Goal: Check status: Check status

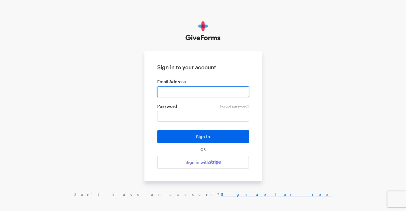
drag, startPoint x: 0, startPoint y: 0, endPoint x: 182, endPoint y: 89, distance: 202.8
click at [182, 89] on input "email" at bounding box center [203, 91] width 92 height 11
click at [245, 91] on input "email" at bounding box center [203, 91] width 92 height 11
type input "news@zerowasteeurope.eu"
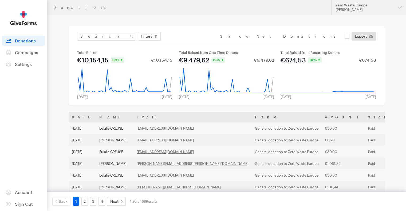
click at [66, 118] on main "Donations Filters Clear Filters Apply Date Aug 06, 2025 - Sep 02, 2025 Forms Su…" at bounding box center [203, 201] width 384 height 373
click at [143, 39] on button "Filters" at bounding box center [149, 36] width 23 height 9
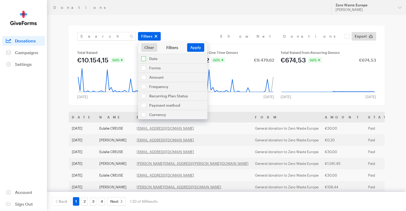
click at [151, 58] on input "checkbox" at bounding box center [172, 58] width 69 height 9
checkbox input "true"
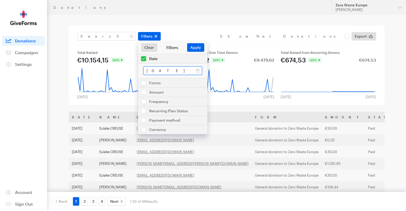
click at [158, 69] on input "Aug 06, 2025 - Sep 02, 2025" at bounding box center [172, 70] width 59 height 9
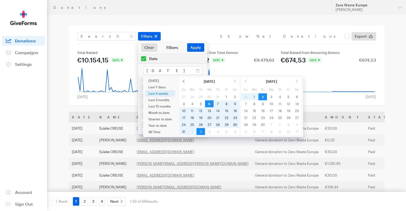
click at [184, 81] on span at bounding box center [183, 81] width 9 height 7
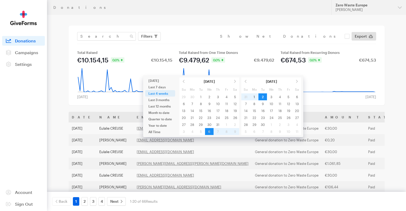
click at [184, 81] on span at bounding box center [183, 81] width 9 height 7
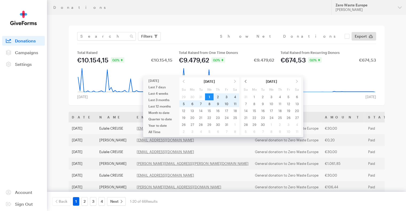
click at [244, 82] on span at bounding box center [245, 81] width 9 height 7
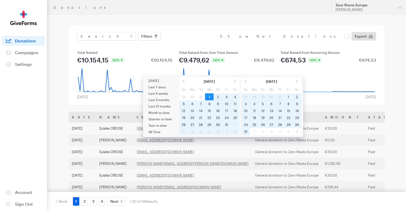
type input "[DATE] - [DATE]"
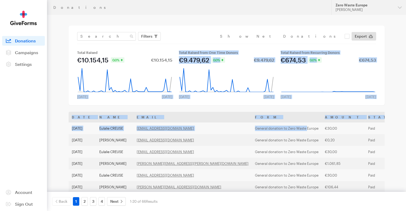
drag, startPoint x: 246, startPoint y: 129, endPoint x: 163, endPoint y: 73, distance: 100.2
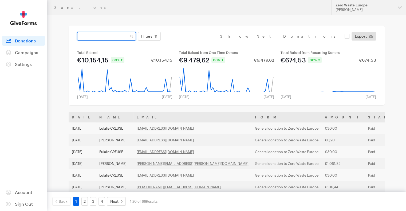
click at [113, 33] on input "text" at bounding box center [106, 36] width 59 height 9
click at [149, 37] on span "Filters" at bounding box center [146, 36] width 11 height 6
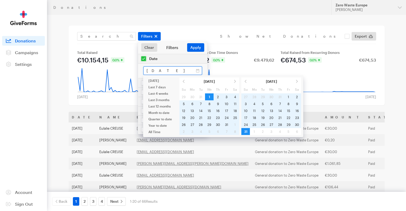
click at [178, 70] on input "[DATE] - [DATE]" at bounding box center [172, 70] width 59 height 9
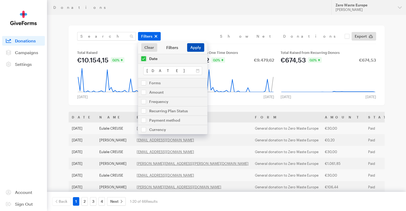
click at [191, 45] on button "Apply" at bounding box center [195, 47] width 17 height 9
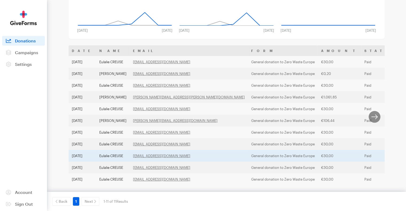
scroll to position [77, 0]
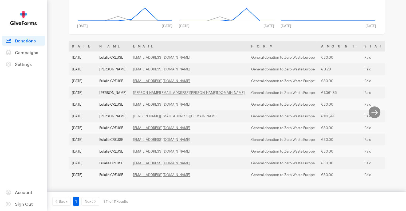
click at [59, 91] on main "Donations Filters Clear Filters Apply Date [DATE] - [DATE] Forms Support [PERSO…" at bounding box center [203, 77] width 384 height 267
